Goal: Information Seeking & Learning: Learn about a topic

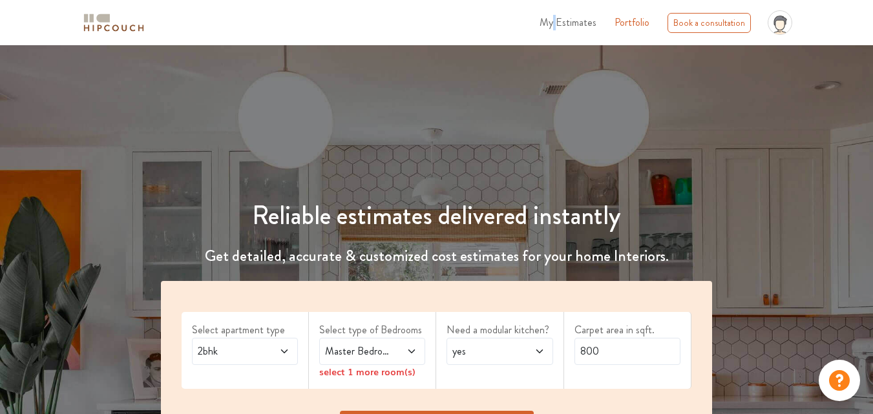
click at [558, 19] on span "My Estimates" at bounding box center [568, 22] width 57 height 15
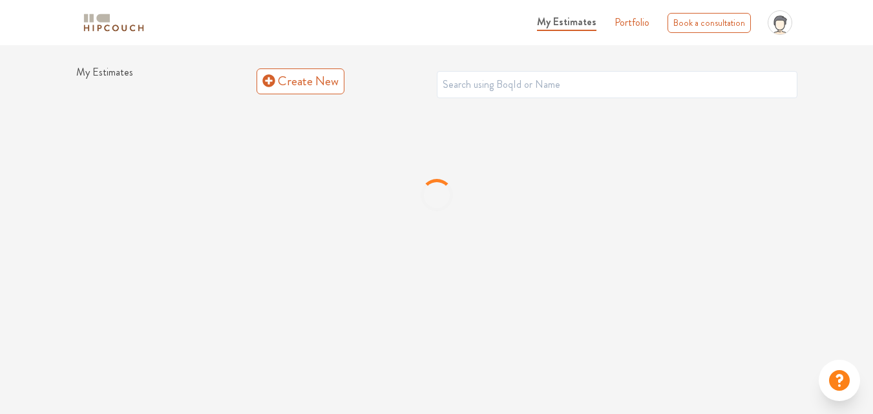
click at [573, 25] on span "My Estimates" at bounding box center [566, 21] width 59 height 15
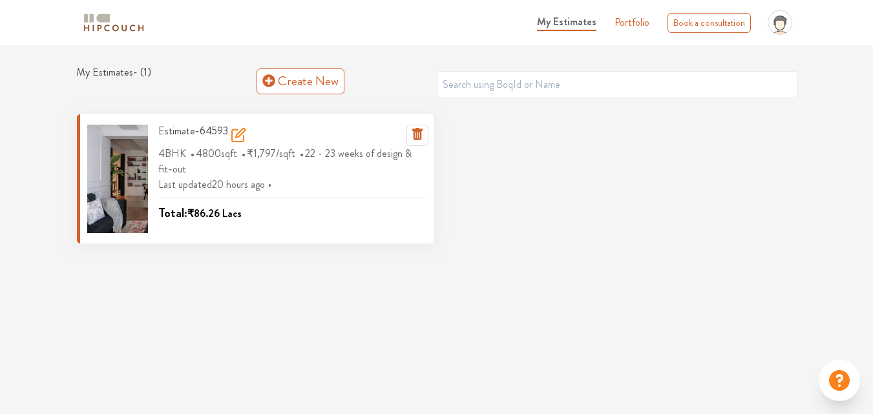
click at [235, 133] on icon at bounding box center [239, 135] width 16 height 16
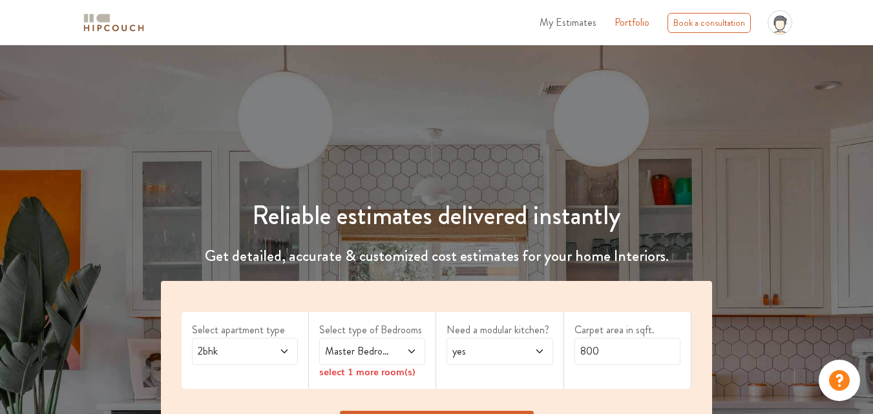
click at [288, 350] on icon at bounding box center [284, 352] width 6 height 4
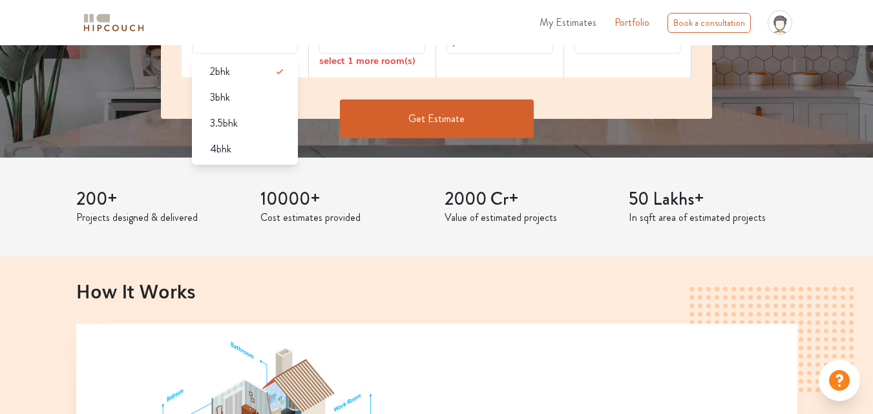
scroll to position [323, 0]
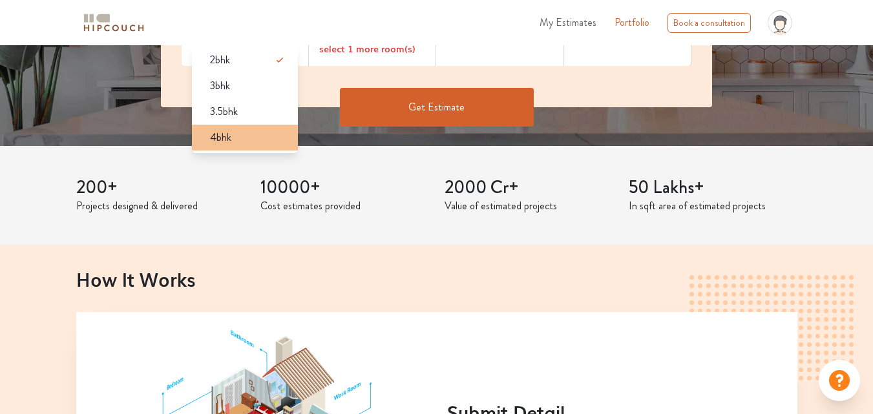
click at [237, 135] on div "4bhk" at bounding box center [249, 138] width 98 height 16
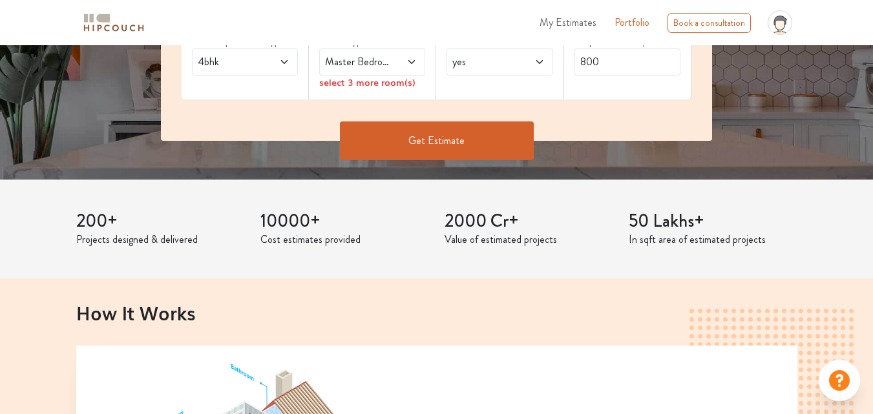
scroll to position [258, 0]
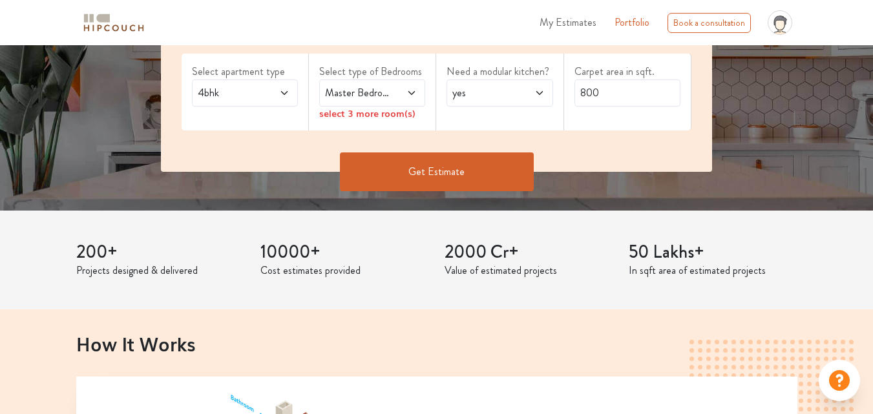
click at [531, 96] on span at bounding box center [532, 93] width 23 height 16
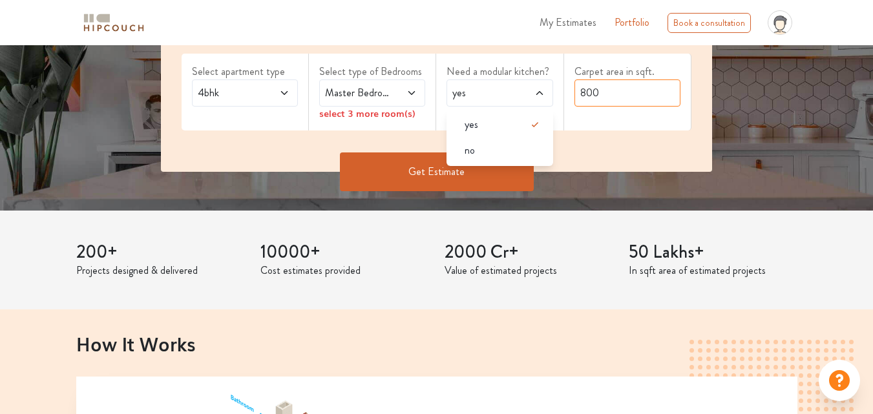
click at [578, 94] on input "800" at bounding box center [628, 92] width 106 height 27
type input "4800"
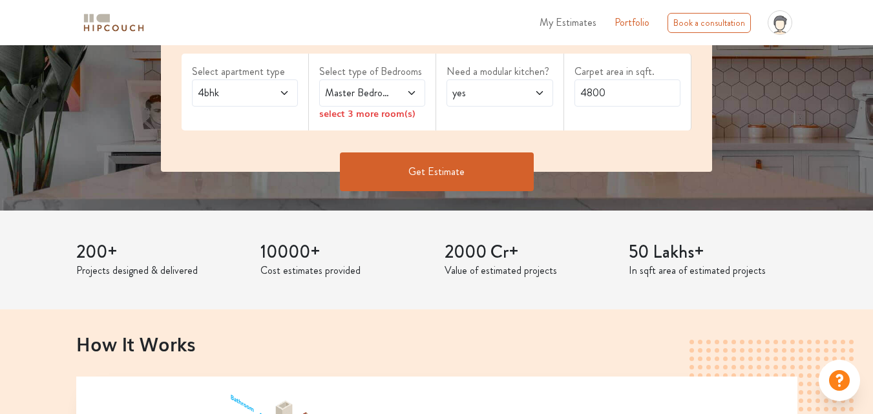
click at [463, 176] on button "Get Estimate" at bounding box center [437, 172] width 194 height 39
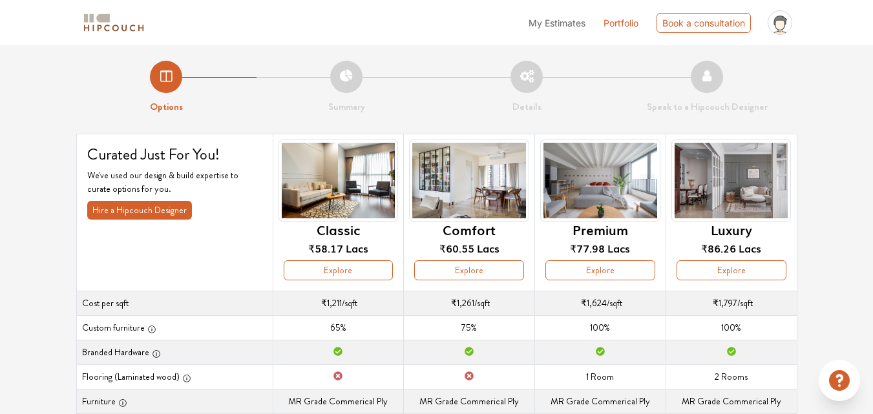
scroll to position [65, 0]
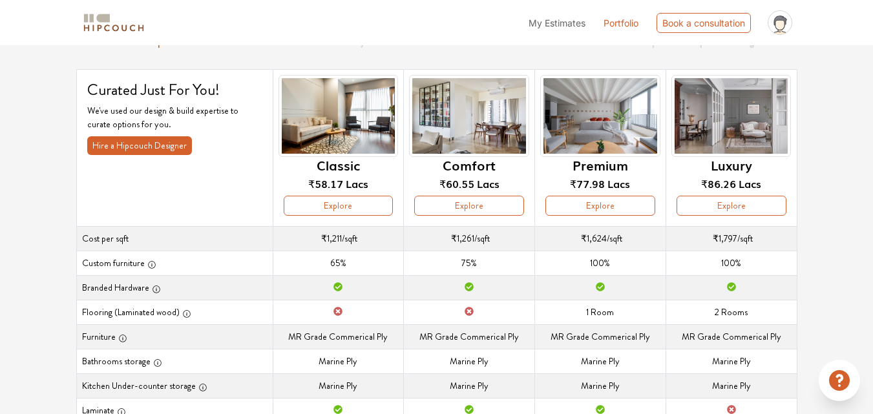
click at [620, 216] on th "Premium ₹77.98 Lacs Explore" at bounding box center [600, 147] width 131 height 157
click at [612, 205] on button "Explore" at bounding box center [600, 206] width 110 height 20
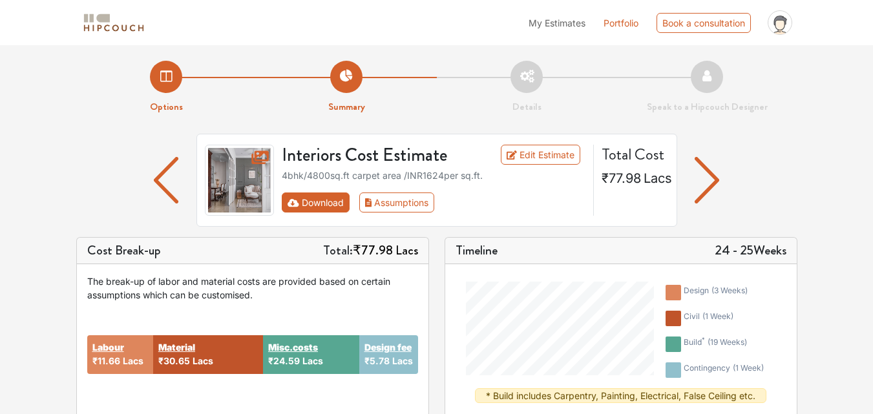
click at [343, 196] on button "Download" at bounding box center [316, 203] width 68 height 20
click at [375, 204] on button "Assumptions" at bounding box center [397, 203] width 76 height 20
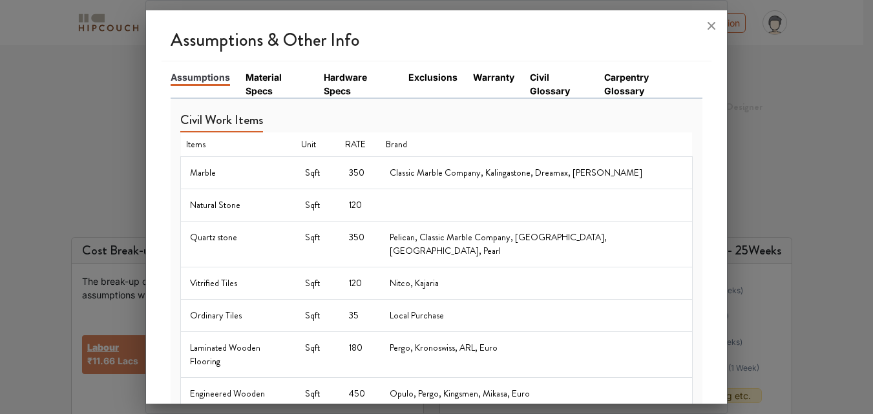
click at [263, 75] on link "Material Specs" at bounding box center [277, 83] width 63 height 27
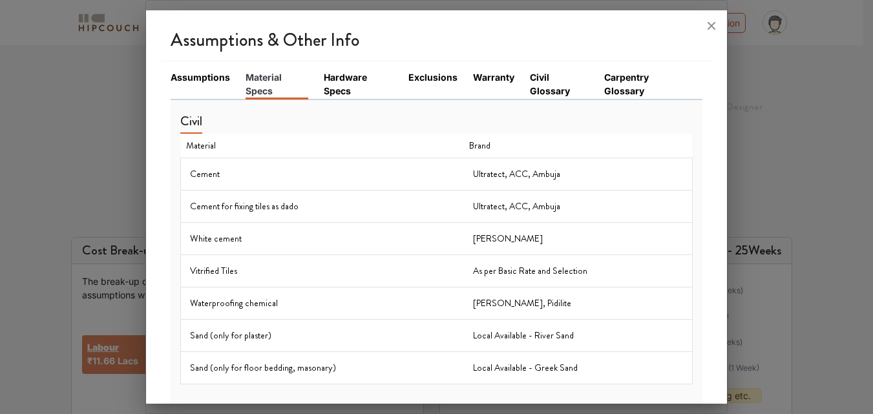
click at [223, 78] on link "Assumptions" at bounding box center [200, 77] width 59 height 14
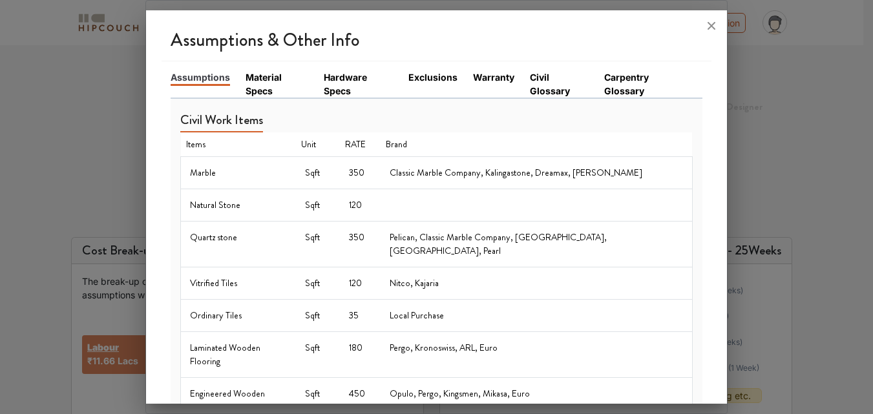
click at [628, 36] on div at bounding box center [436, 25] width 581 height 31
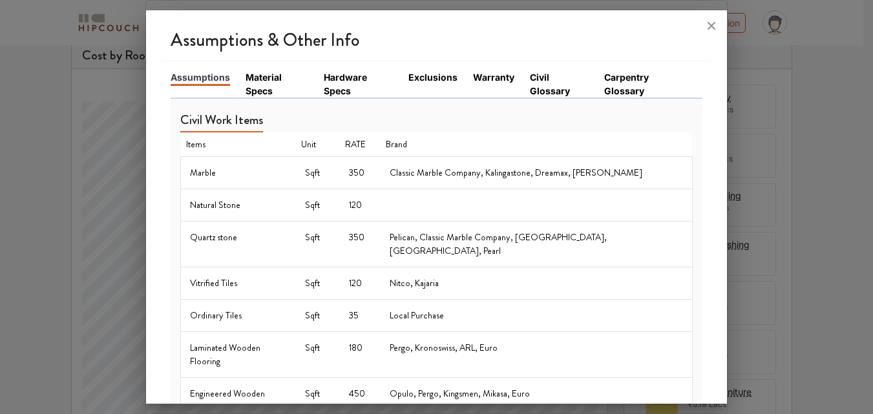
click at [86, 71] on div at bounding box center [436, 207] width 873 height 414
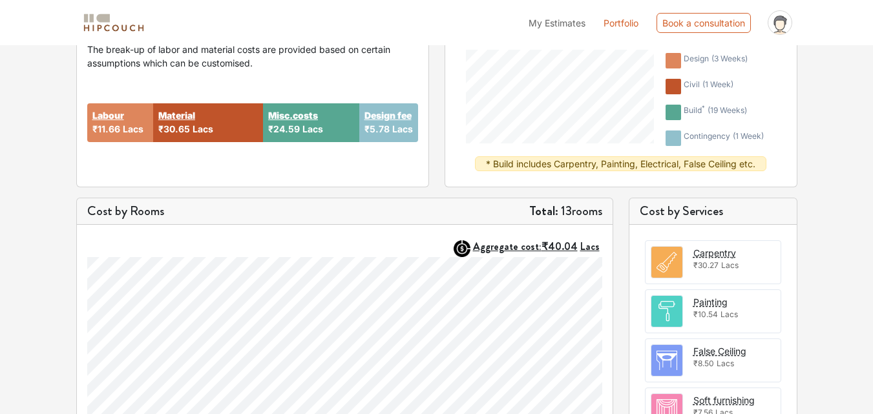
scroll to position [220, 0]
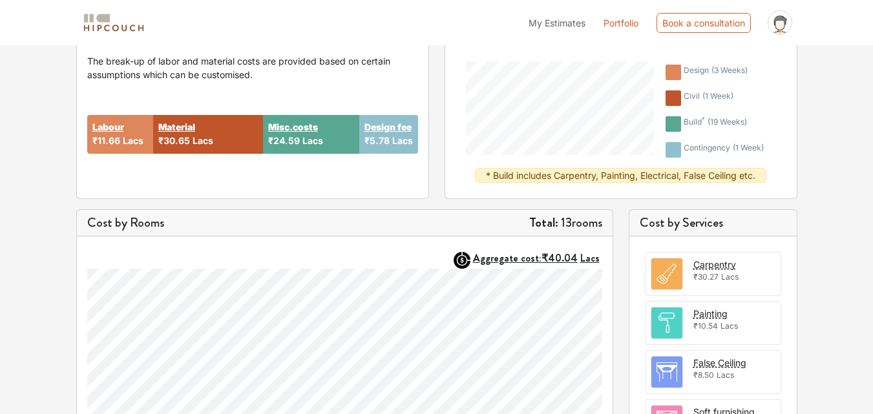
click at [118, 136] on span "₹11.66" at bounding box center [106, 140] width 28 height 11
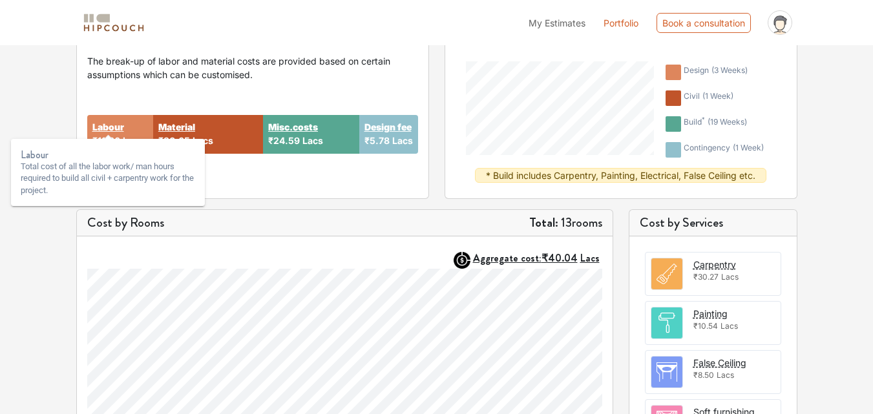
click at [112, 129] on strong "Labour" at bounding box center [108, 127] width 32 height 14
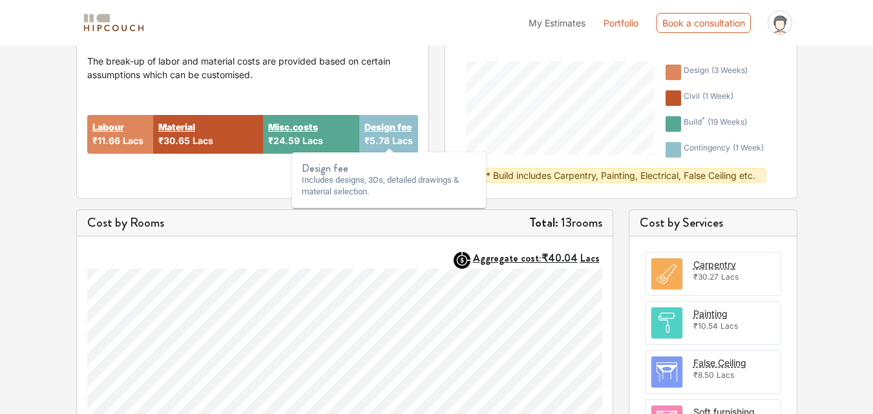
click at [381, 129] on strong "Design fee" at bounding box center [387, 127] width 47 height 14
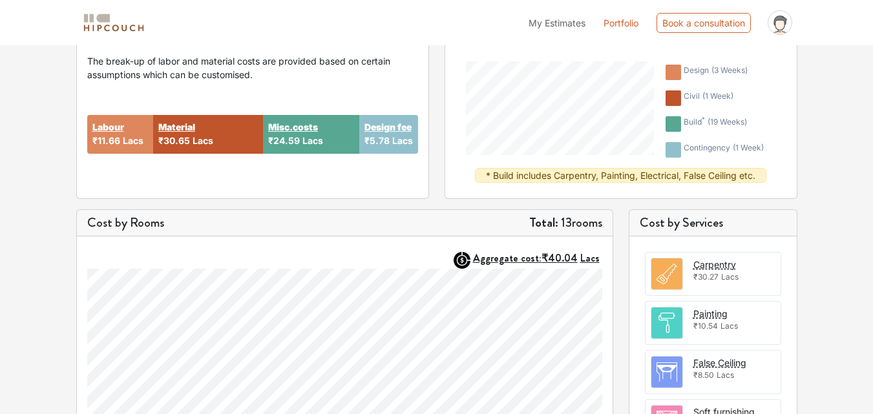
scroll to position [91, 0]
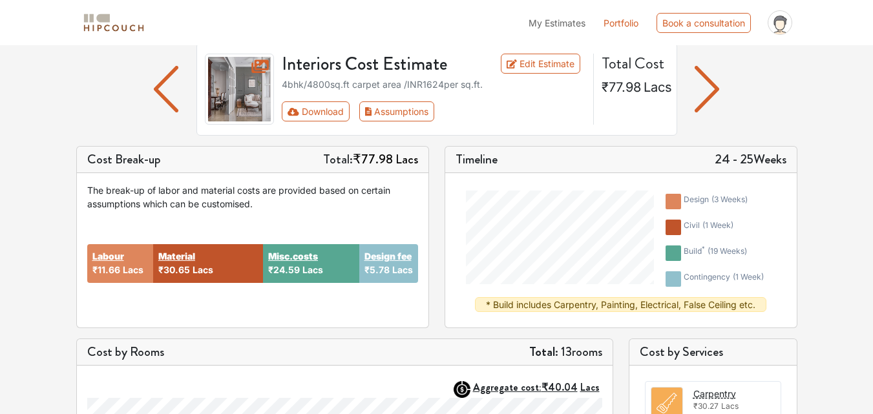
click at [707, 83] on img "button" at bounding box center [707, 89] width 25 height 47
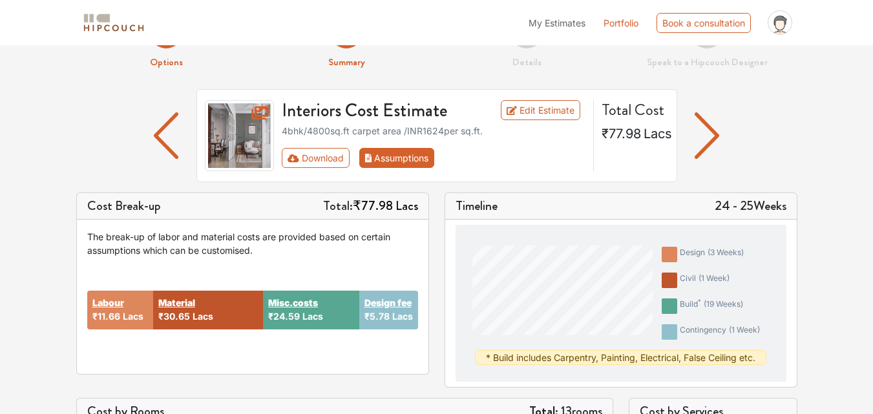
scroll to position [26, 0]
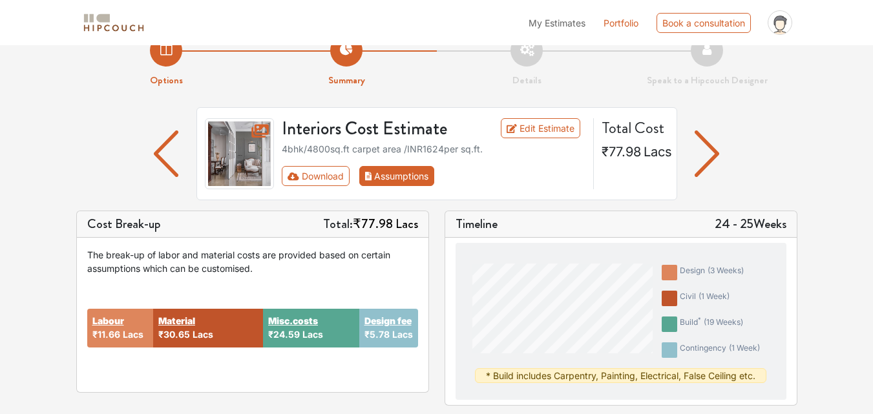
click at [376, 169] on button "Assumptions" at bounding box center [397, 176] width 76 height 20
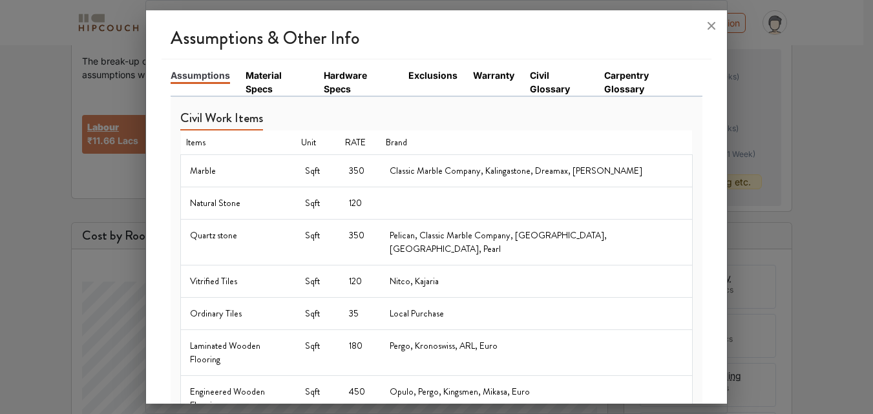
scroll to position [0, 0]
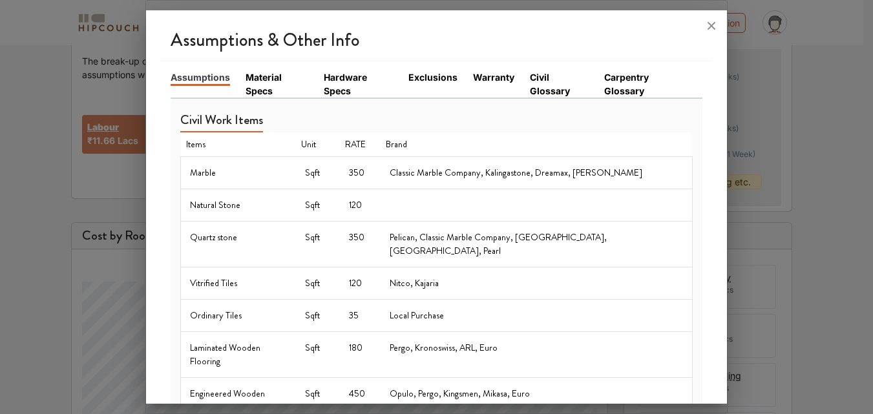
click at [275, 78] on link "Material Specs" at bounding box center [277, 83] width 63 height 27
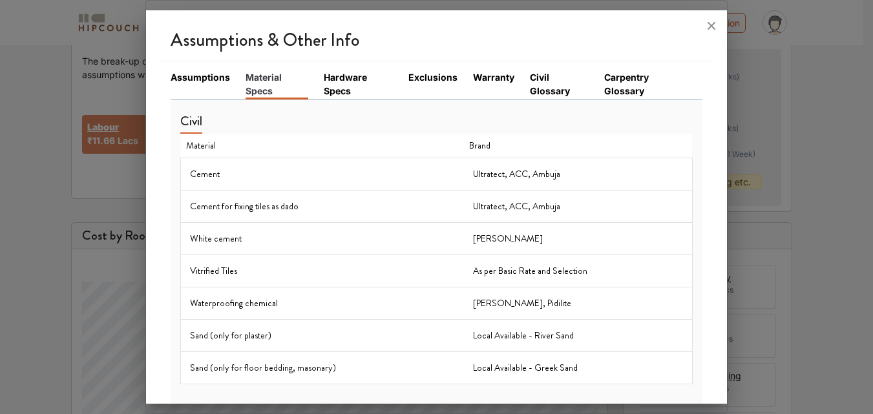
click at [329, 84] on link "Hardware Specs" at bounding box center [358, 83] width 69 height 27
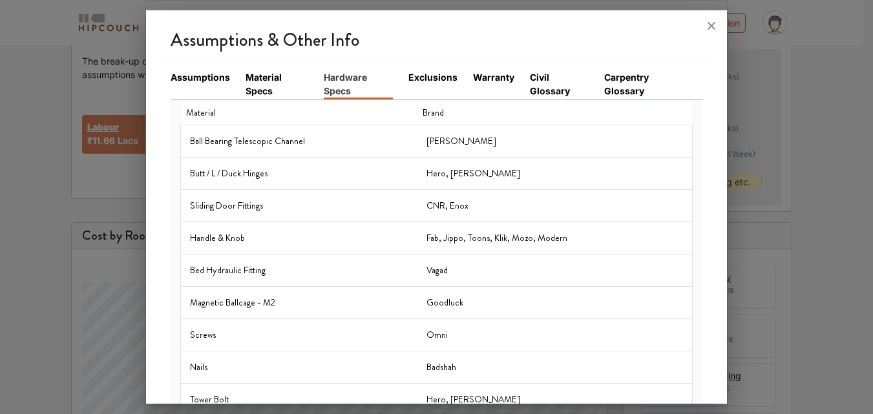
click at [430, 76] on link "Exclusions" at bounding box center [432, 77] width 49 height 14
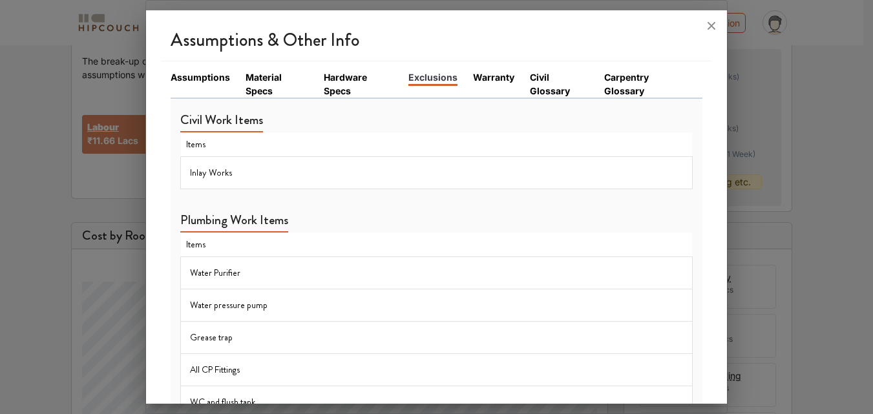
click at [480, 81] on link "Warranty" at bounding box center [493, 77] width 41 height 14
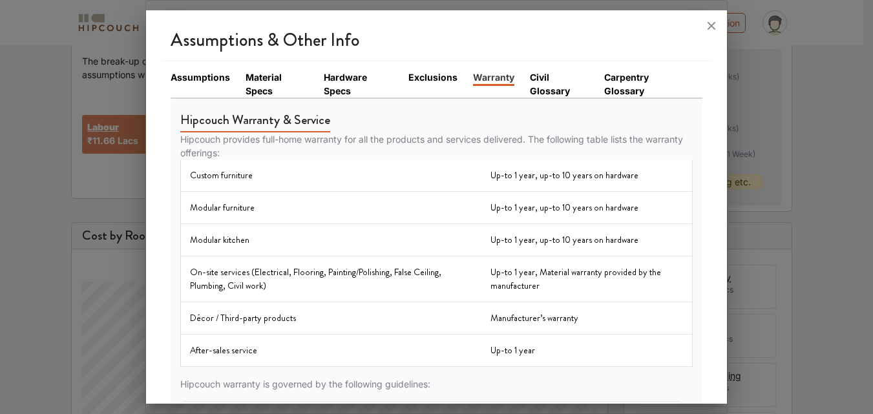
click at [542, 94] on link "Civil Glossary" at bounding box center [559, 83] width 59 height 27
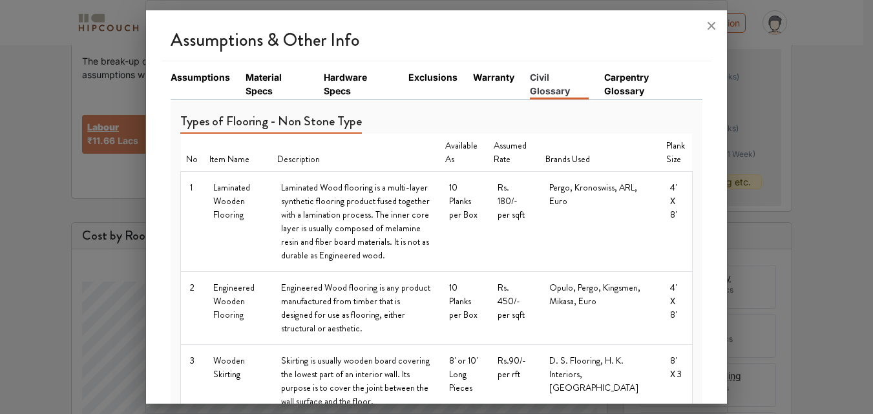
click at [624, 93] on link "Carpentry Glossary" at bounding box center [645, 83] width 83 height 27
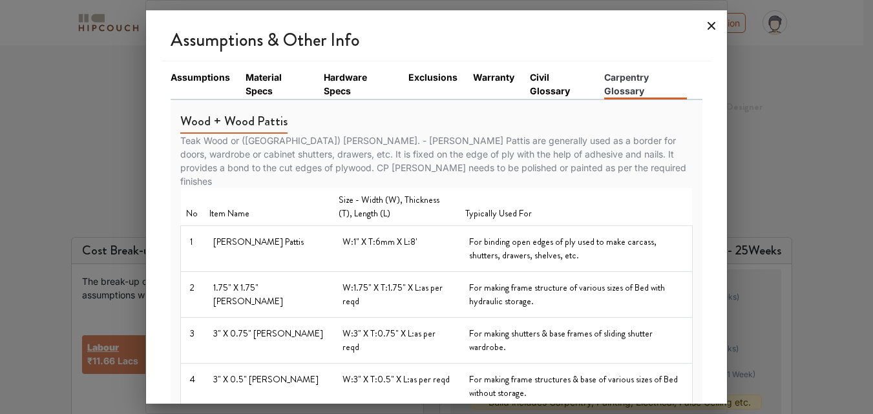
click at [710, 25] on icon at bounding box center [712, 26] width 8 height 8
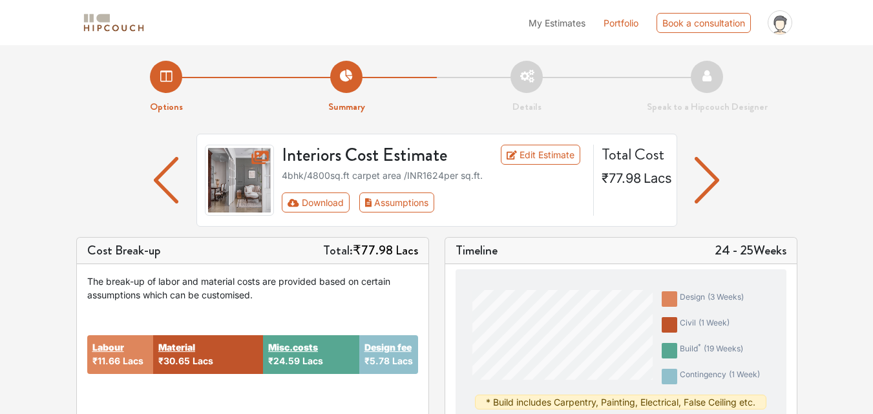
click at [177, 80] on li "Options" at bounding box center [166, 88] width 180 height 54
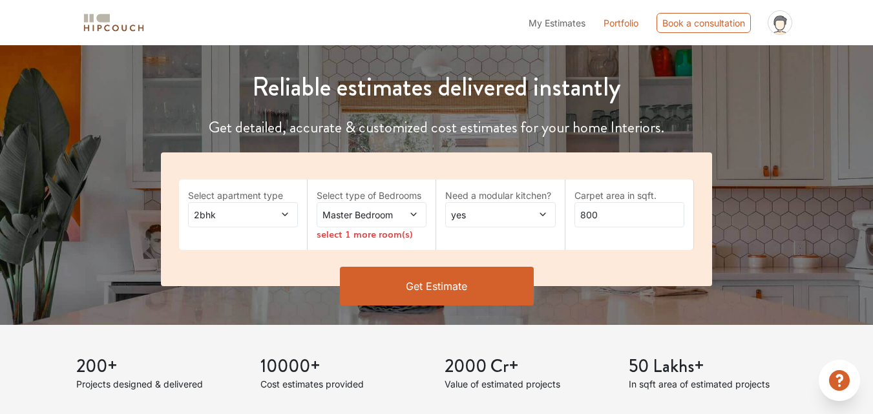
scroll to position [129, 0]
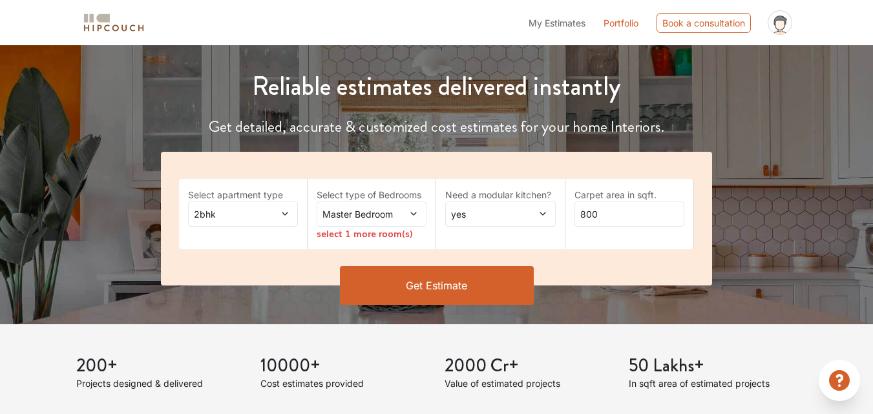
click at [272, 216] on span at bounding box center [277, 214] width 25 height 14
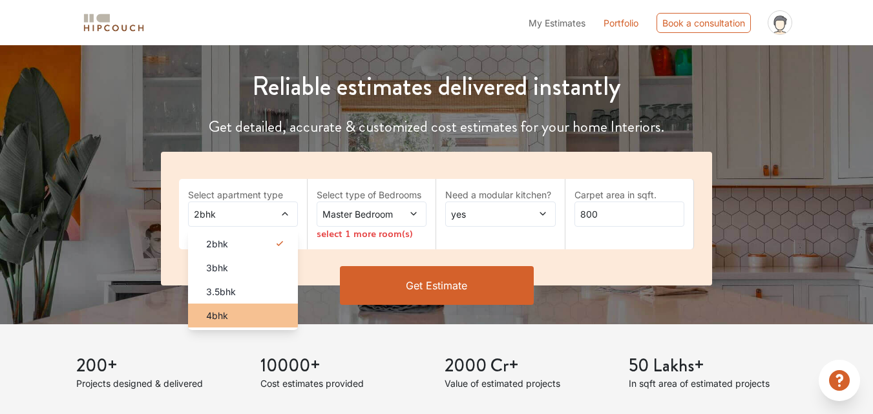
click at [243, 315] on div "4bhk" at bounding box center [247, 316] width 102 height 14
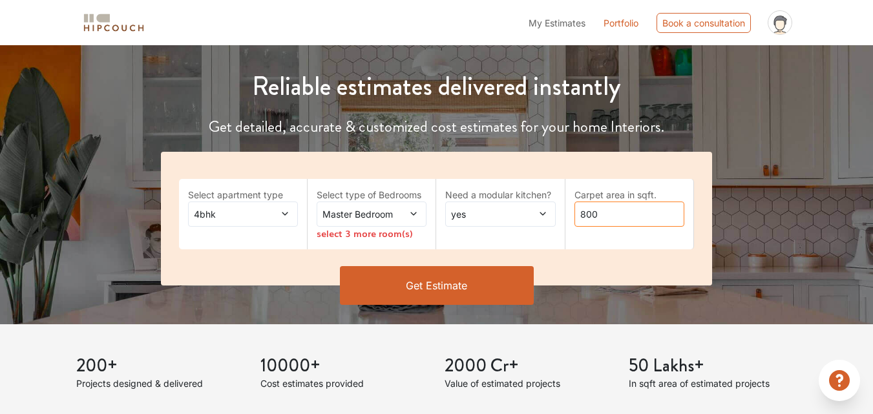
click at [576, 215] on input "800" at bounding box center [630, 214] width 110 height 25
type input "4800"
click at [438, 283] on button "Get Estimate" at bounding box center [437, 285] width 194 height 39
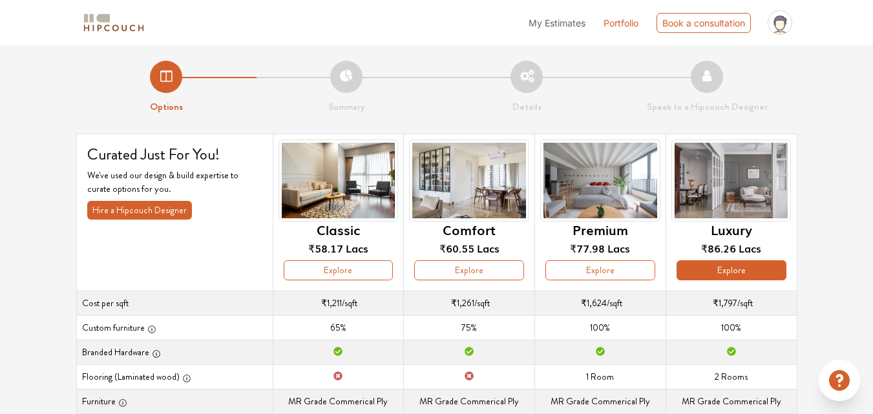
click at [735, 267] on button "Explore" at bounding box center [732, 270] width 110 height 20
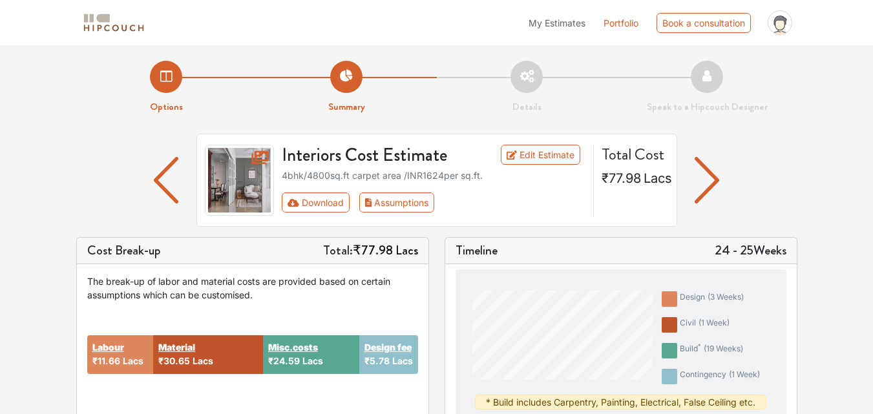
click at [160, 84] on li "Options" at bounding box center [166, 88] width 180 height 54
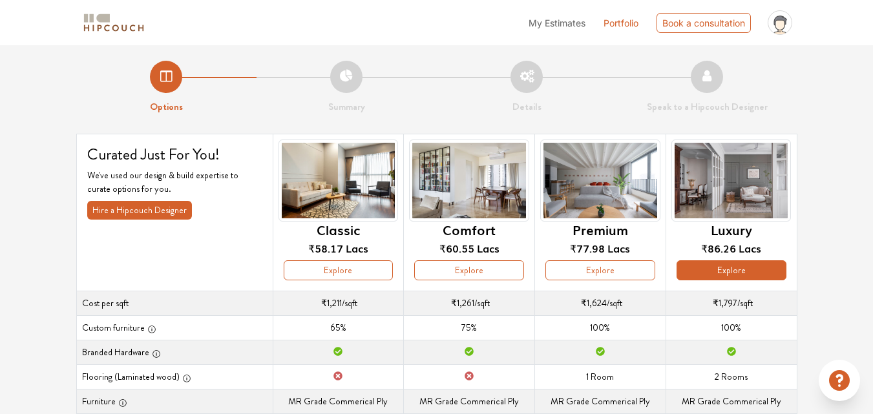
click at [747, 277] on button "Explore" at bounding box center [732, 270] width 110 height 20
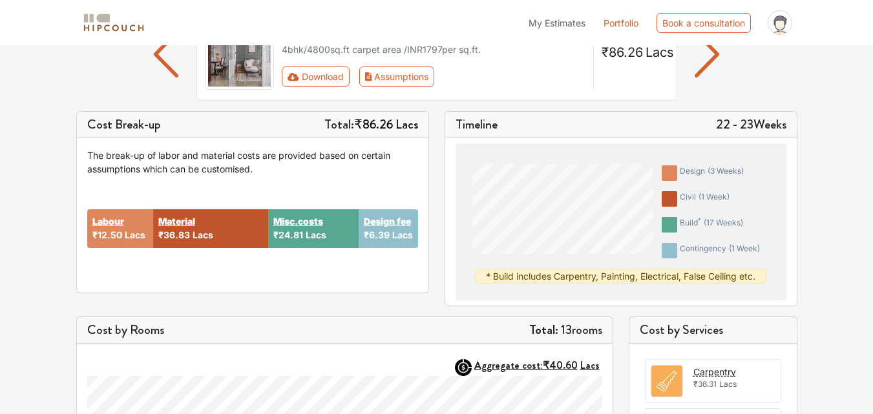
scroll to position [103, 0]
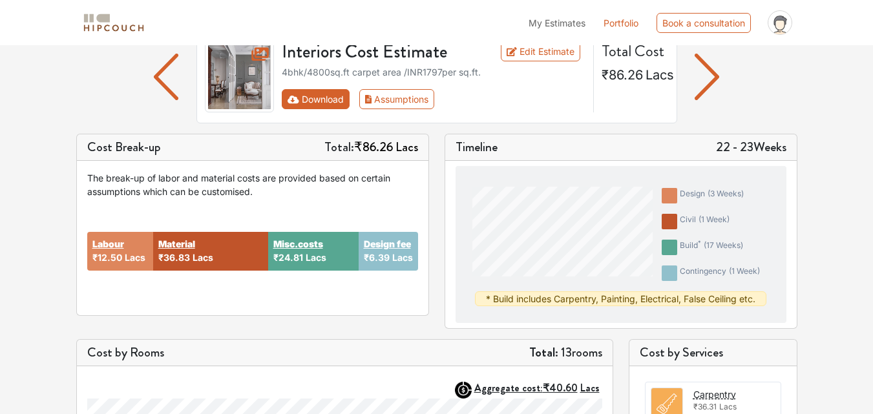
click at [332, 102] on button "Download" at bounding box center [316, 99] width 68 height 20
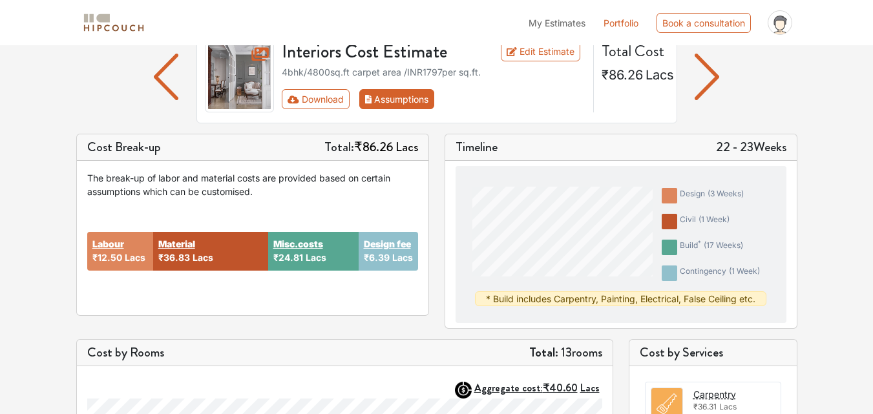
click at [387, 102] on button "Assumptions" at bounding box center [397, 99] width 76 height 20
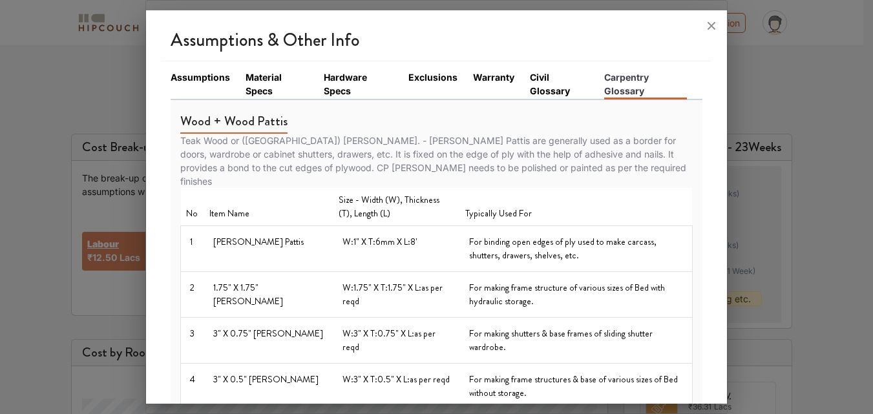
click at [202, 81] on link "Assumptions" at bounding box center [200, 77] width 59 height 14
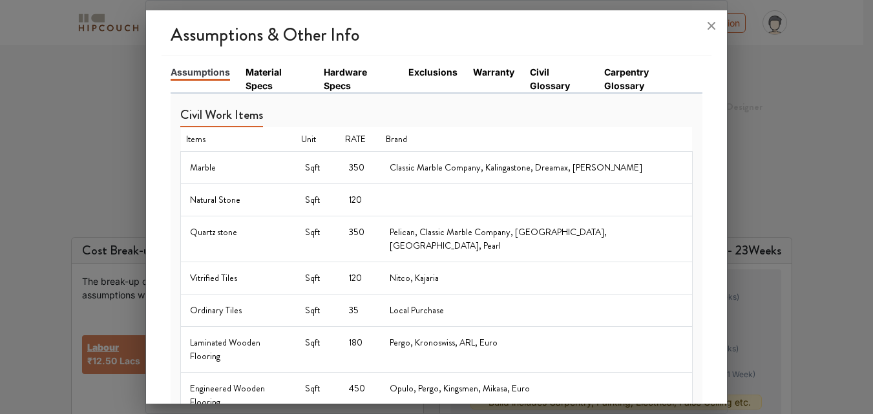
scroll to position [0, 0]
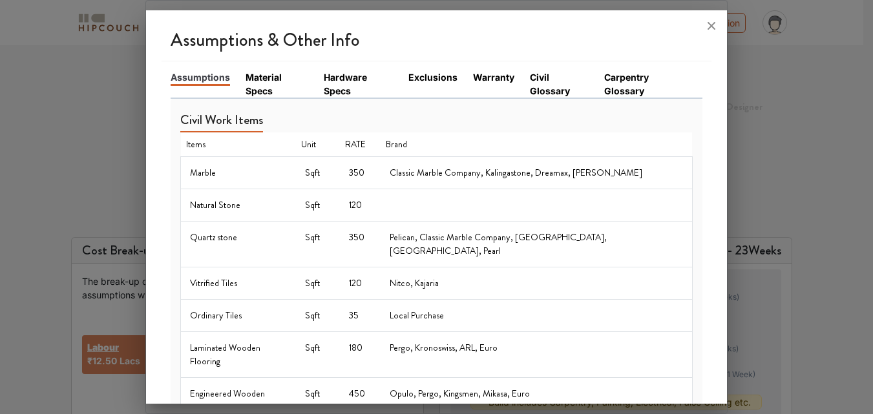
click at [258, 88] on link "Material Specs" at bounding box center [277, 83] width 63 height 27
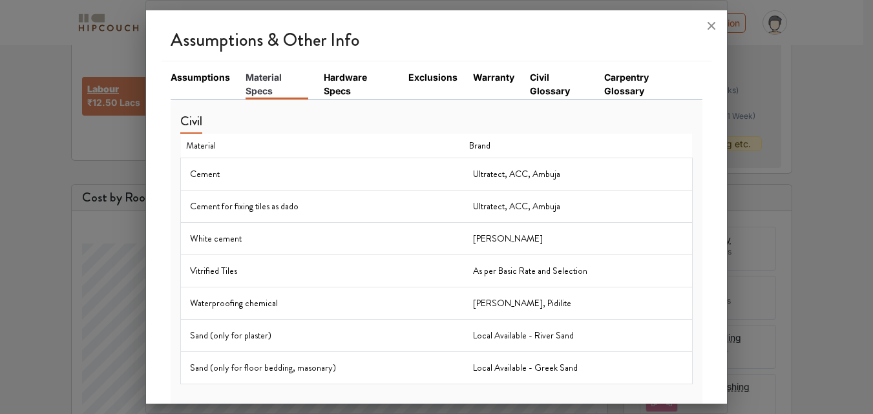
click at [337, 89] on link "Hardware Specs" at bounding box center [358, 83] width 69 height 27
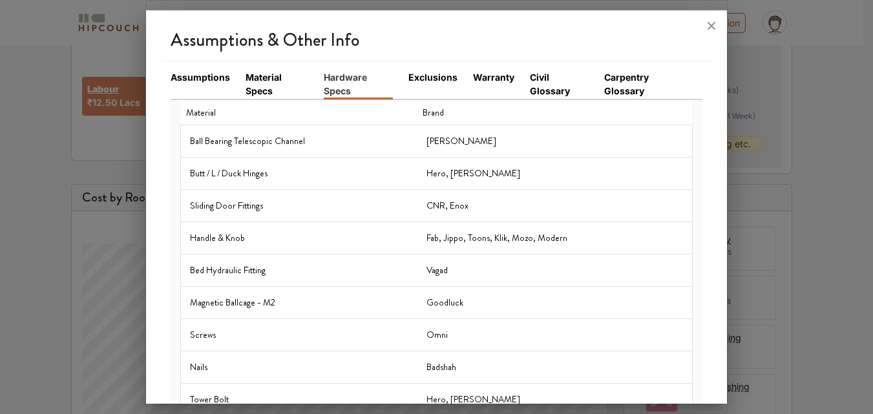
click at [429, 76] on link "Exclusions" at bounding box center [432, 77] width 49 height 14
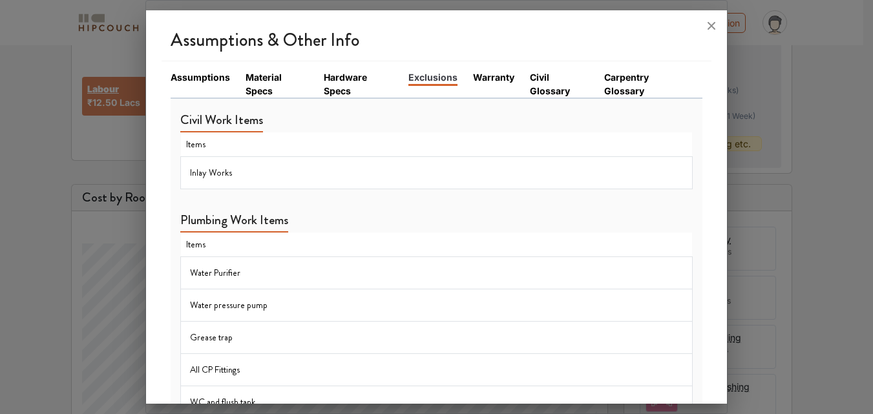
click at [484, 78] on link "Warranty" at bounding box center [493, 77] width 41 height 14
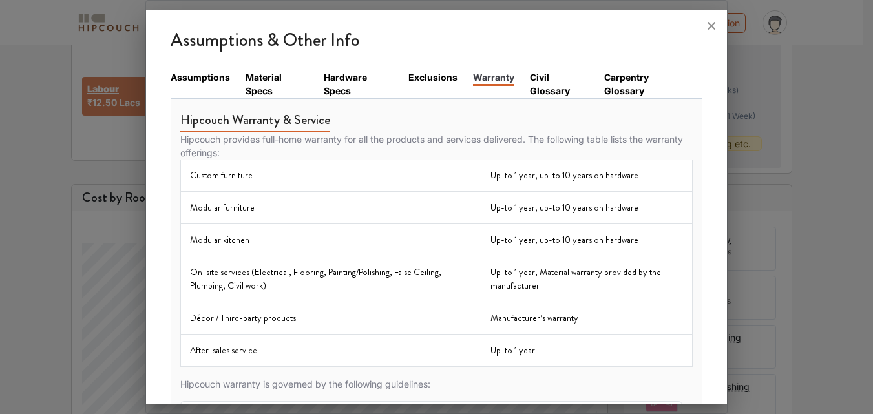
click at [540, 83] on link "Civil Glossary" at bounding box center [559, 83] width 59 height 27
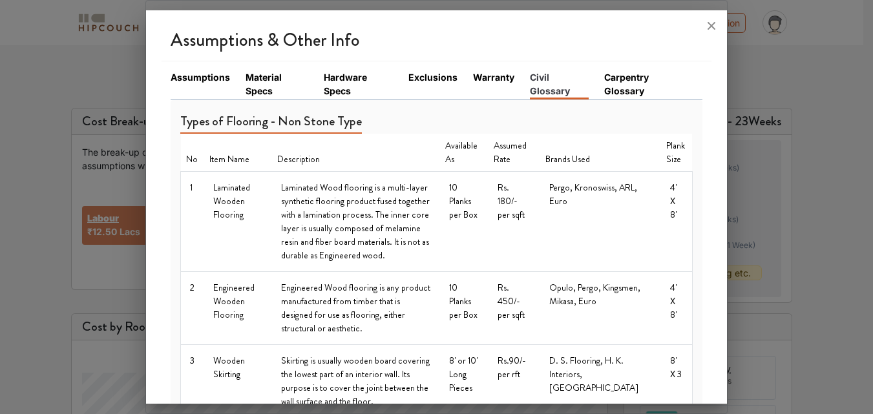
click at [621, 81] on link "Carpentry Glossary" at bounding box center [645, 83] width 83 height 27
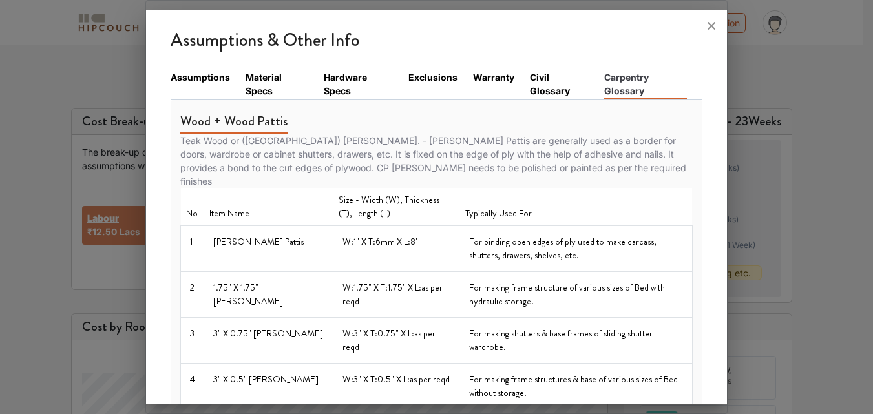
click at [201, 81] on link "Assumptions" at bounding box center [200, 77] width 59 height 14
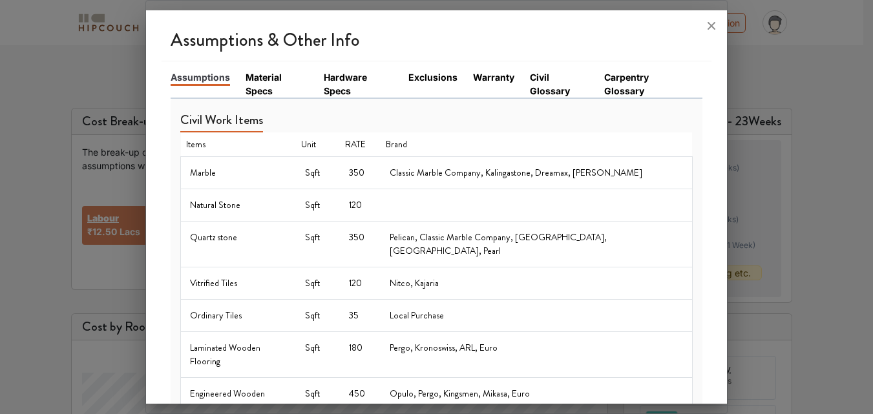
click at [273, 87] on link "Material Specs" at bounding box center [277, 83] width 63 height 27
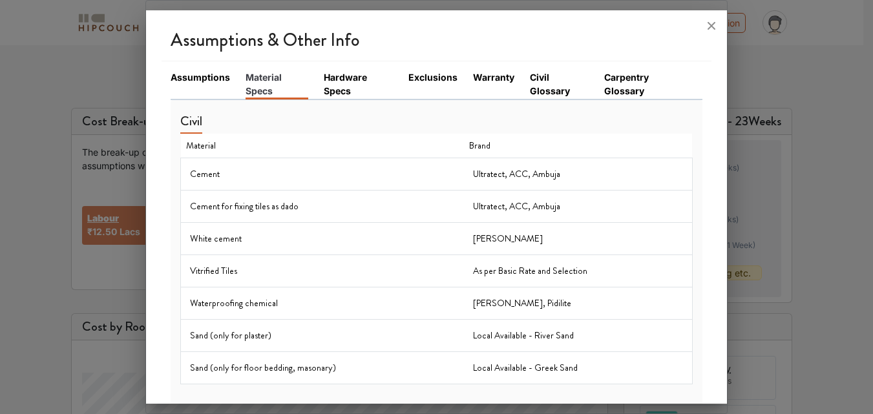
click at [338, 88] on link "Hardware Specs" at bounding box center [358, 83] width 69 height 27
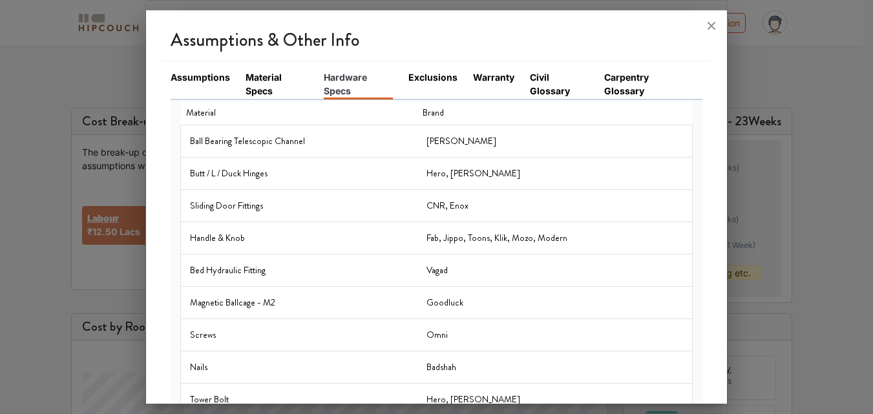
click at [410, 89] on li "Exclusions" at bounding box center [440, 84] width 65 height 28
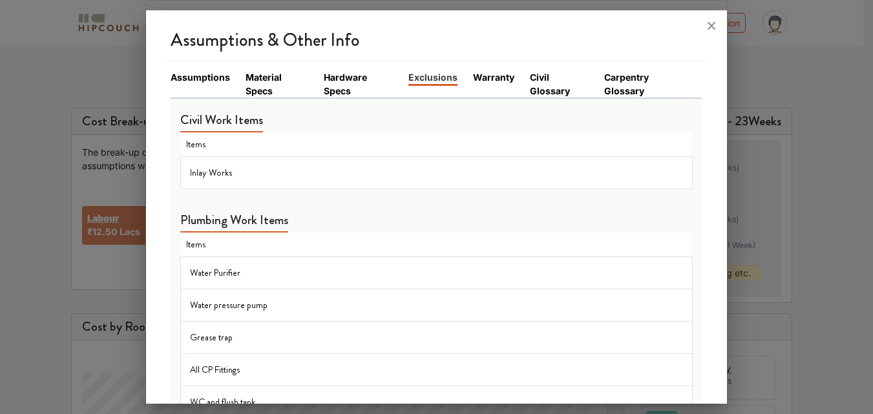
click at [490, 81] on link "Warranty" at bounding box center [493, 77] width 41 height 14
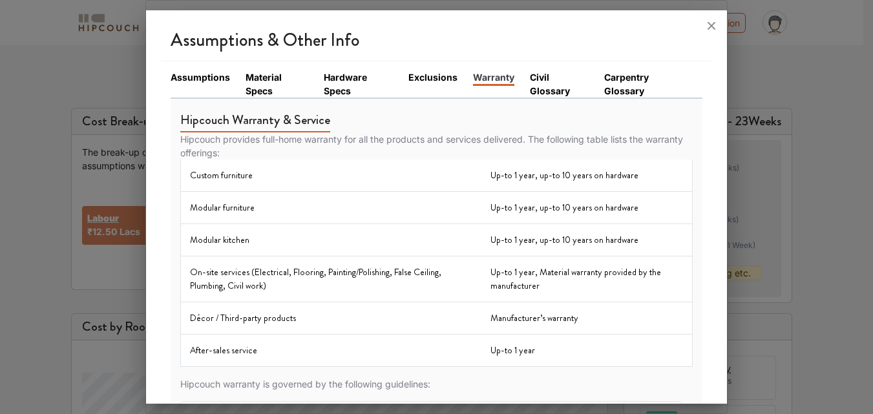
click at [541, 78] on link "Civil Glossary" at bounding box center [559, 83] width 59 height 27
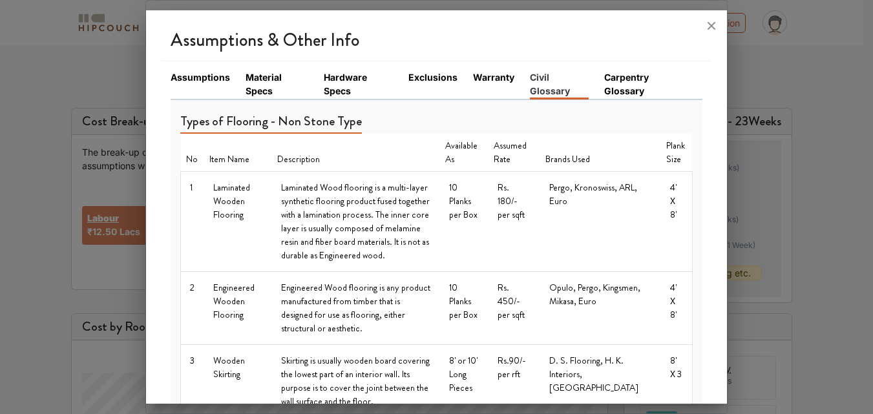
click at [447, 74] on link "Exclusions" at bounding box center [432, 77] width 49 height 14
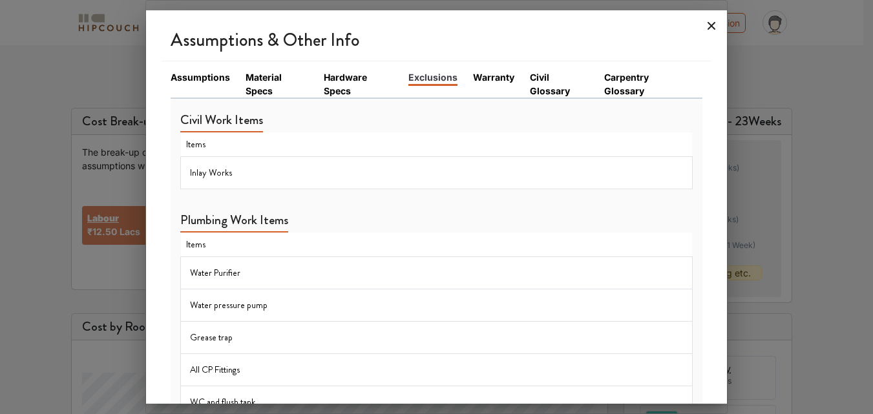
click at [712, 29] on icon at bounding box center [711, 26] width 21 height 21
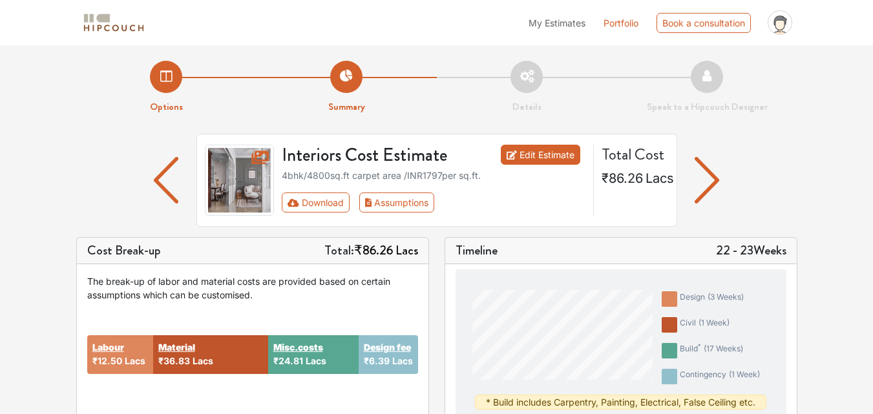
click at [534, 152] on link "Edit Estimate" at bounding box center [540, 155] width 79 height 20
